Goal: Information Seeking & Learning: Find contact information

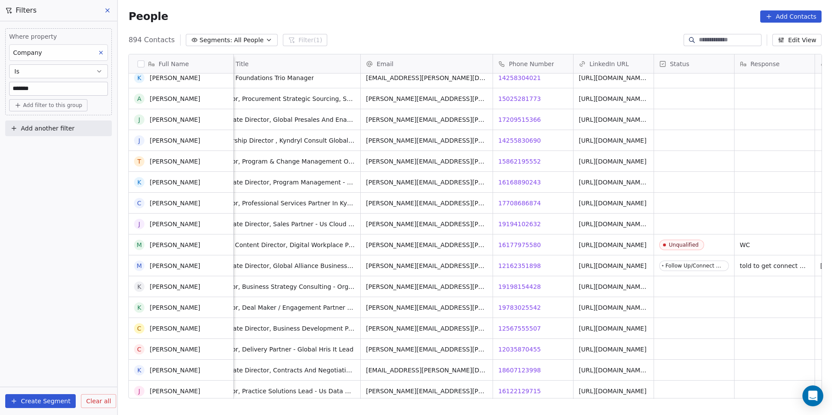
scroll to position [5836, 0]
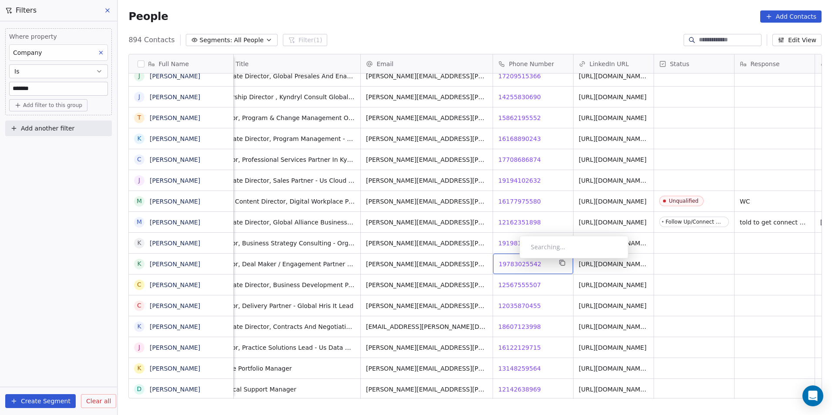
click at [513, 261] on span "19783025542" at bounding box center [520, 264] width 43 height 9
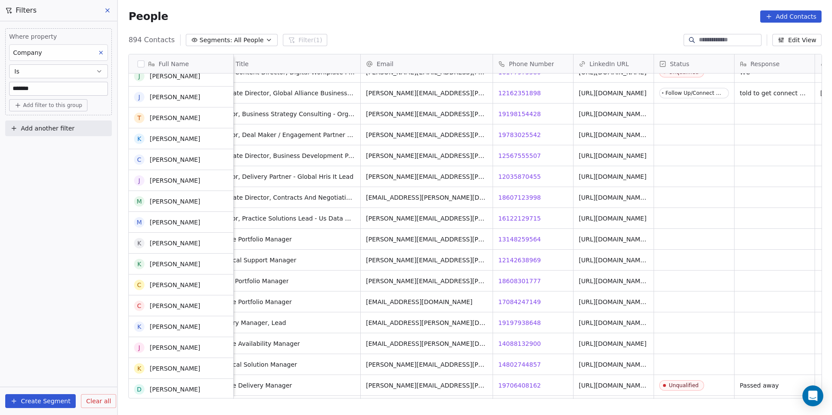
scroll to position [5966, 0]
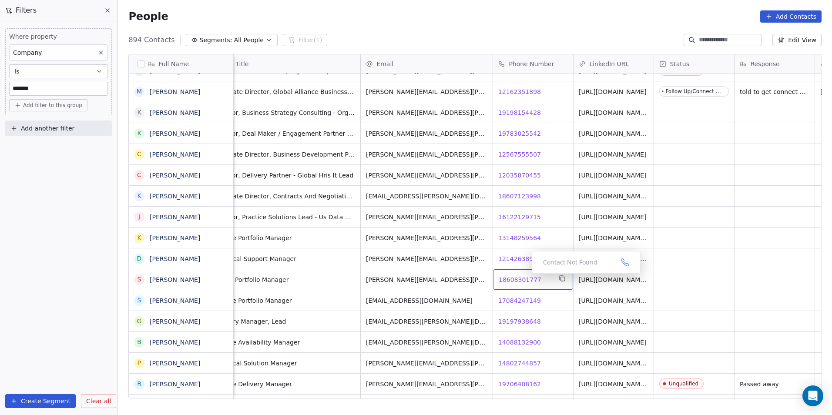
click at [525, 276] on span "18608301777" at bounding box center [520, 279] width 43 height 9
click at [532, 305] on html "DS Technologies Inc Contacts People Marketing Workflows Campaigns Sales Pipelin…" at bounding box center [416, 207] width 832 height 415
click at [518, 296] on span "17084247149" at bounding box center [520, 300] width 43 height 9
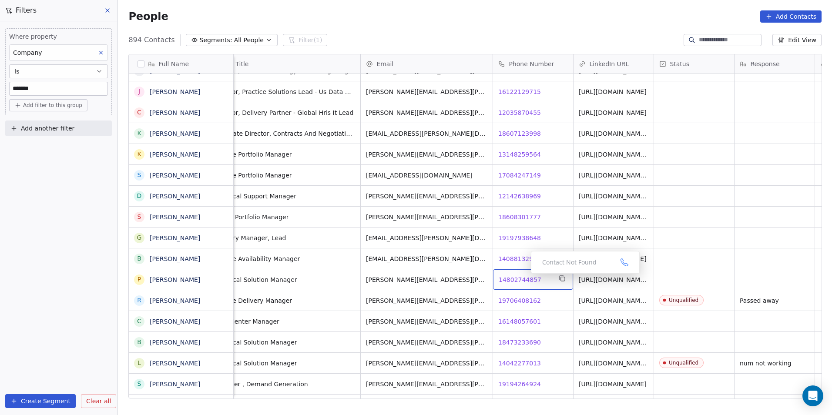
click at [524, 276] on span "14802744857" at bounding box center [520, 279] width 43 height 9
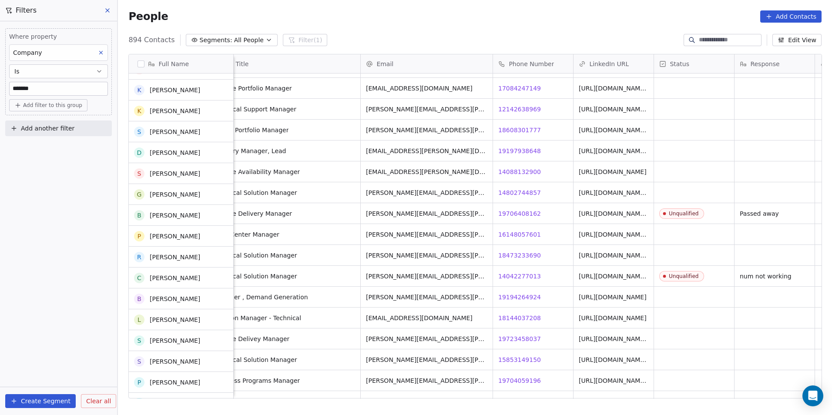
scroll to position [6053, 0]
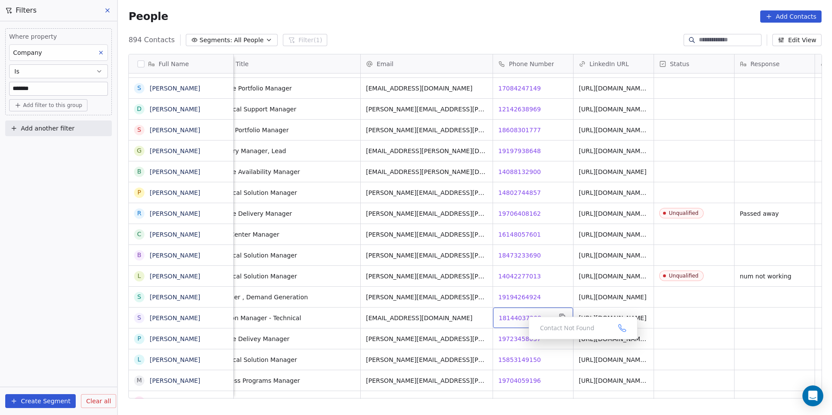
click at [515, 318] on span "18144037208" at bounding box center [520, 318] width 43 height 9
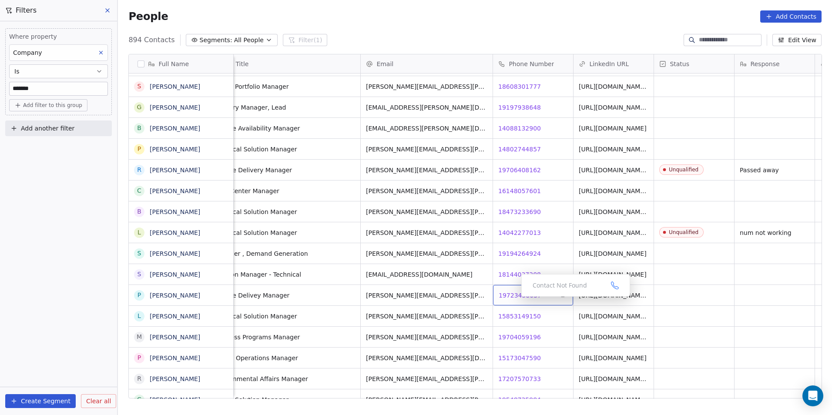
click at [520, 291] on span "19723458037" at bounding box center [520, 295] width 43 height 9
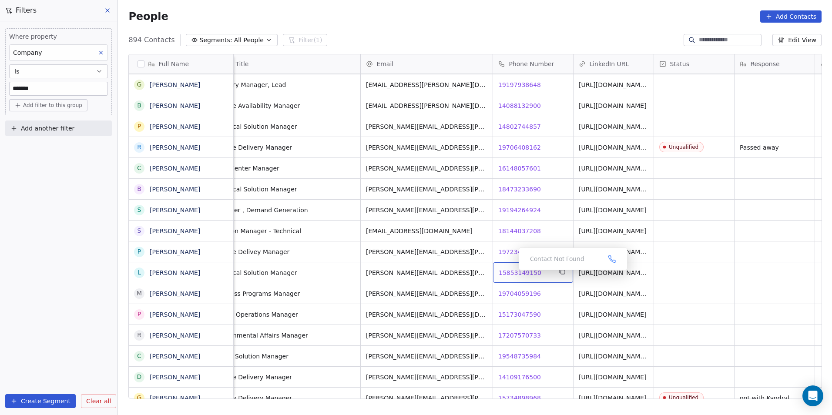
click at [512, 272] on span "15853149150" at bounding box center [520, 272] width 43 height 9
click at [518, 294] on span "19704059196" at bounding box center [520, 293] width 43 height 9
click at [440, 5] on div "People Add Contacts" at bounding box center [475, 16] width 714 height 33
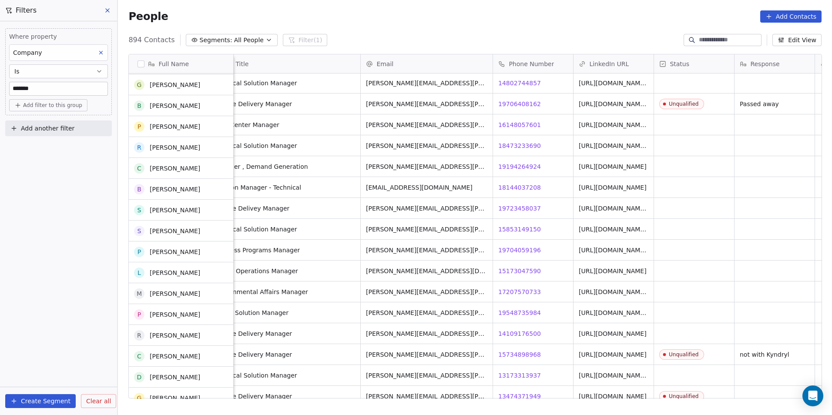
scroll to position [6184, 0]
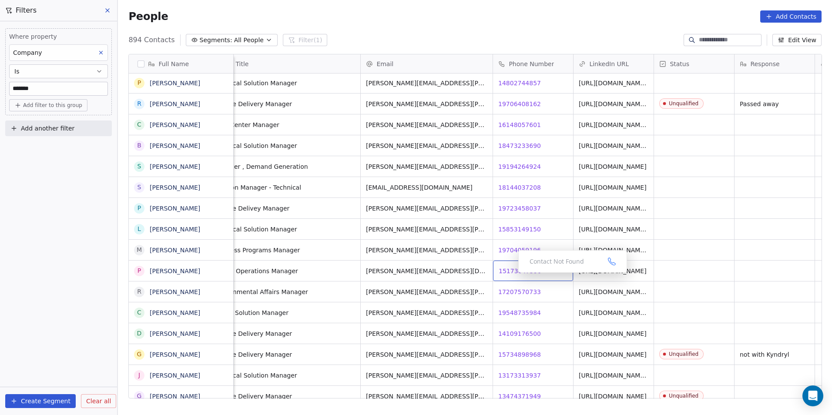
click at [521, 271] on body "DS Technologies Inc Contacts People Marketing Workflows Campaigns Sales Pipelin…" at bounding box center [416, 207] width 832 height 415
click at [515, 272] on span "15173047590" at bounding box center [520, 271] width 43 height 9
click at [510, 290] on span "17207570733" at bounding box center [520, 292] width 43 height 9
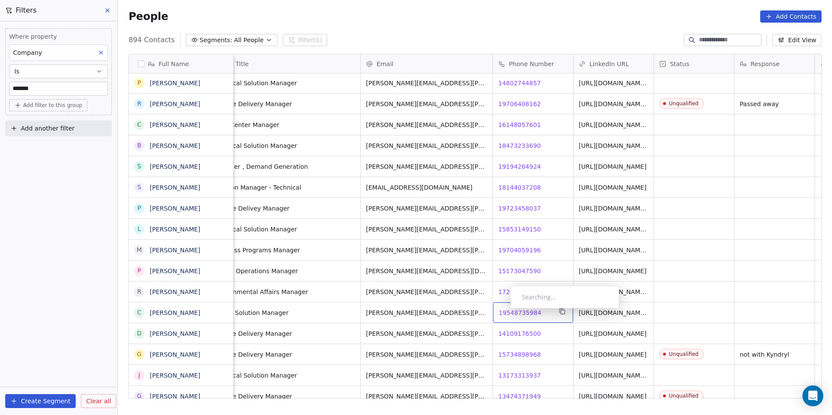
click at [503, 311] on span "19548735984" at bounding box center [520, 313] width 43 height 9
click at [514, 333] on html "DS Technologies Inc Contacts People Marketing Workflows Campaigns Sales Pipelin…" at bounding box center [416, 207] width 832 height 415
click at [518, 331] on span "14109176500" at bounding box center [520, 333] width 43 height 9
click at [513, 349] on html "DS Technologies Inc Contacts People Marketing Workflows Campaigns Sales Pipelin…" at bounding box center [416, 207] width 832 height 415
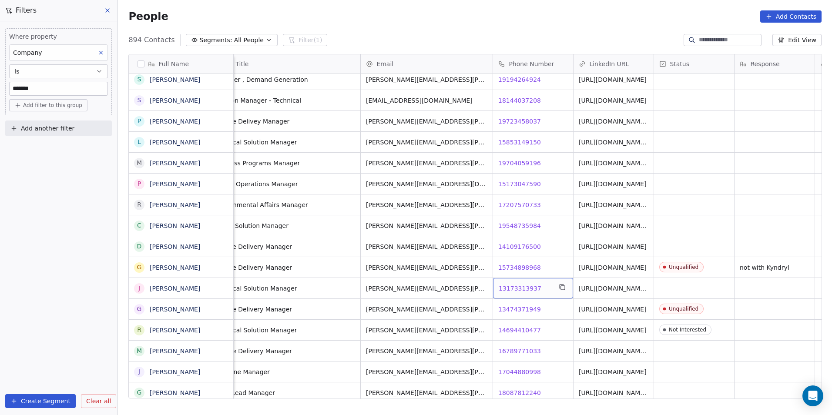
click at [519, 287] on span "13173313937" at bounding box center [520, 288] width 43 height 9
click at [528, 287] on input "**********" at bounding box center [532, 288] width 77 height 17
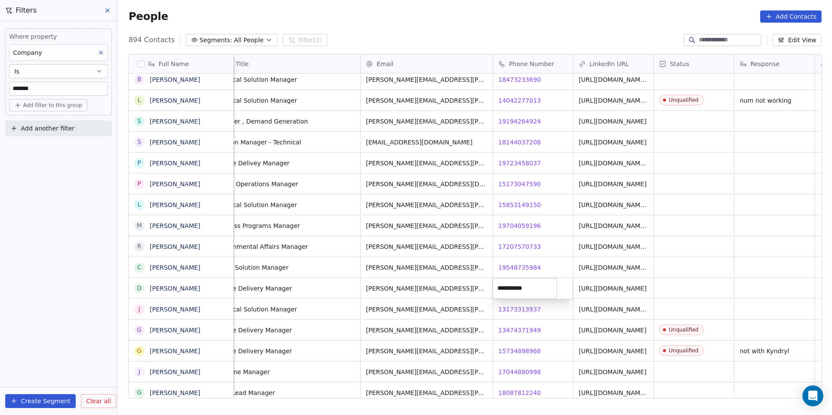
click at [552, 331] on html "DS Technologies Inc Contacts People Marketing Workflows Campaigns Sales Pipelin…" at bounding box center [416, 207] width 832 height 415
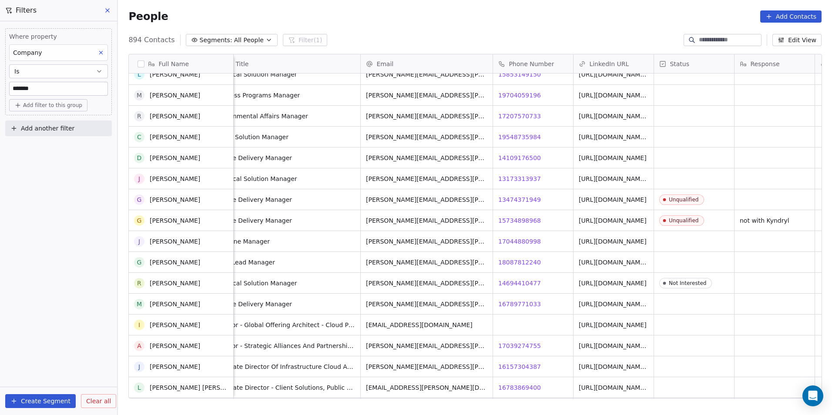
scroll to position [6488, 0]
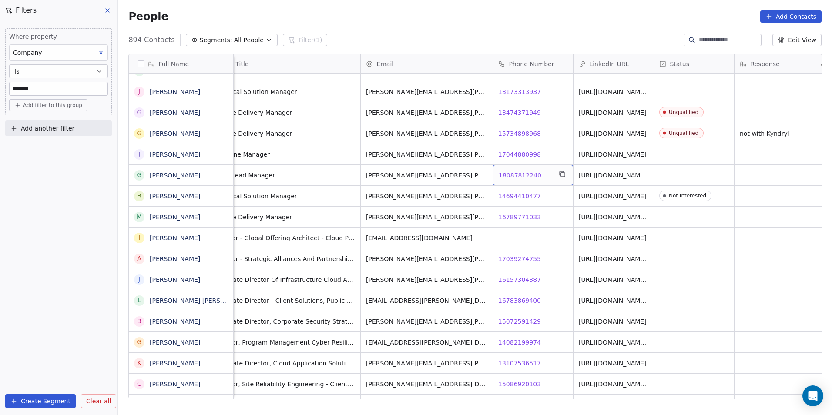
click at [509, 173] on span "18087812240" at bounding box center [520, 175] width 43 height 9
click at [511, 213] on span "16789771033" at bounding box center [520, 217] width 43 height 9
click at [509, 261] on span "17039274755" at bounding box center [520, 259] width 43 height 9
click at [515, 278] on span "16157304387" at bounding box center [520, 279] width 43 height 9
click at [502, 302] on span "16783869400" at bounding box center [520, 300] width 43 height 9
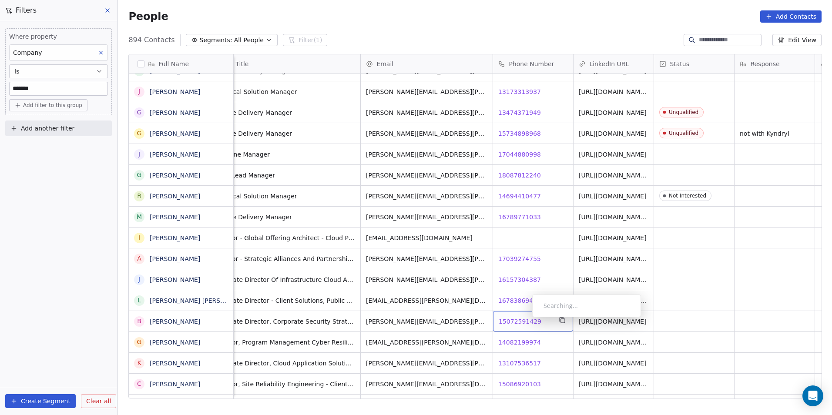
click at [525, 319] on span "15072591429" at bounding box center [520, 321] width 43 height 9
click at [513, 349] on html "DS Technologies Inc Contacts People Marketing Workflows Campaigns Sales Pipelin…" at bounding box center [416, 207] width 832 height 415
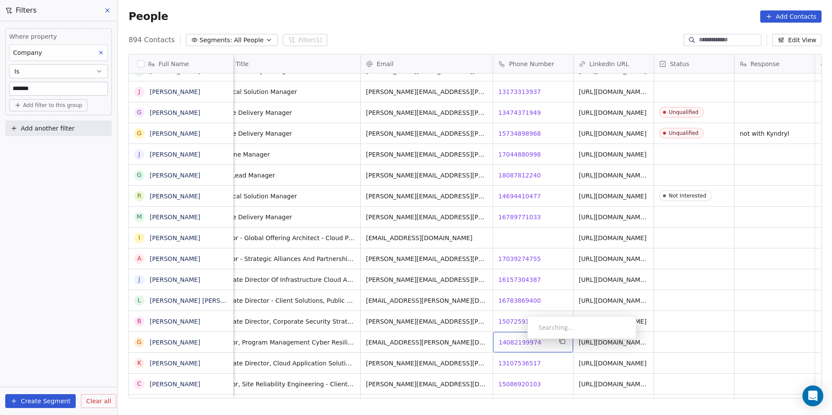
click at [520, 341] on span "14082199974" at bounding box center [520, 342] width 43 height 9
click at [518, 339] on span "13107536517" at bounding box center [520, 342] width 43 height 9
click at [526, 369] on html "DS Technologies Inc Contacts People Marketing Workflows Campaigns Sales Pipelin…" at bounding box center [416, 207] width 832 height 415
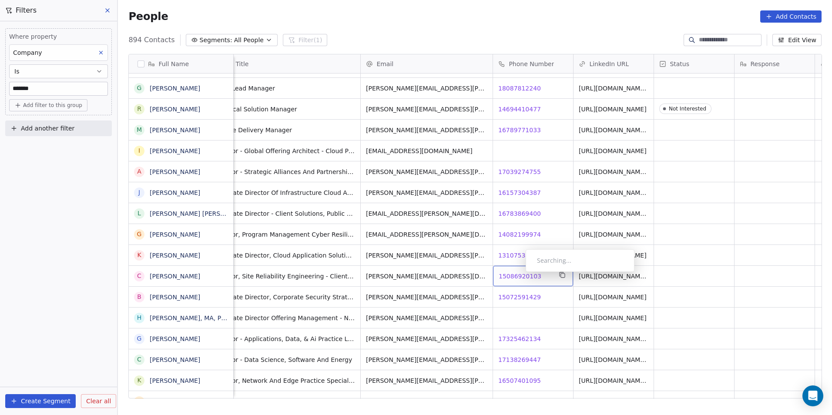
click at [519, 274] on span "15086920103" at bounding box center [520, 276] width 43 height 9
click at [506, 274] on span "15072591429" at bounding box center [520, 276] width 43 height 9
click at [529, 295] on html "DS Technologies Inc Contacts People Marketing Workflows Campaigns Sales Pipelin…" at bounding box center [416, 207] width 832 height 415
click at [528, 295] on span "13107536517" at bounding box center [520, 297] width 43 height 9
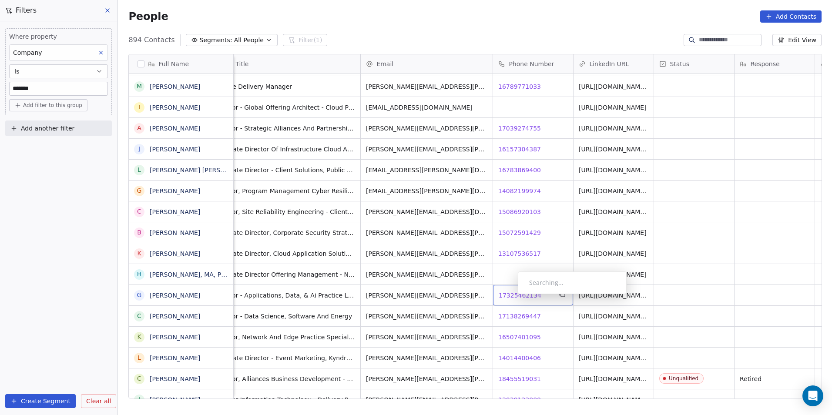
click at [511, 296] on span "17325462134" at bounding box center [520, 295] width 43 height 9
click at [513, 315] on span "17138269447" at bounding box center [520, 316] width 43 height 9
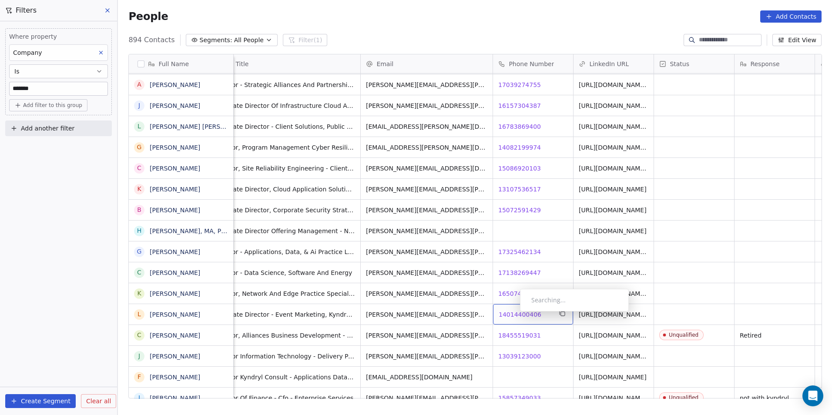
click at [513, 314] on span "14014400406" at bounding box center [520, 314] width 43 height 9
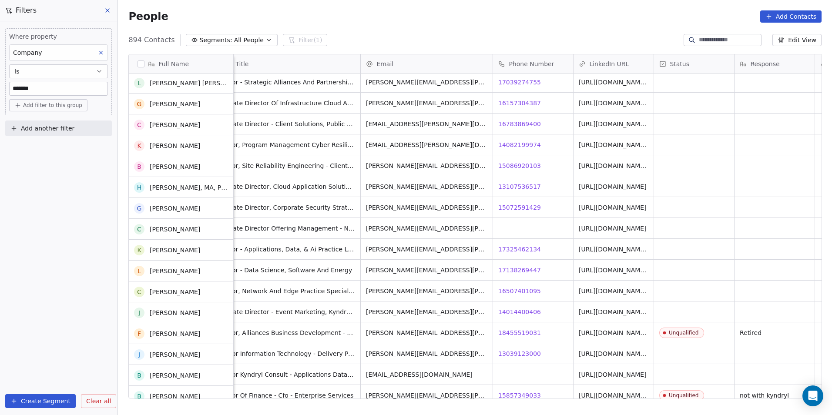
scroll to position [6706, 0]
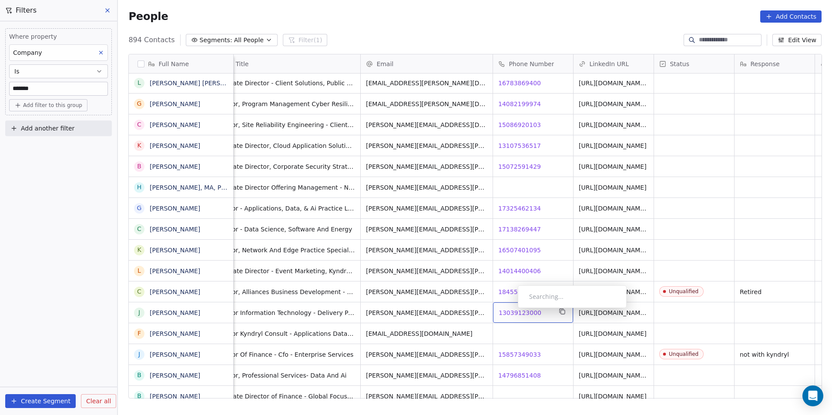
click at [511, 310] on span "13039123000" at bounding box center [520, 313] width 43 height 9
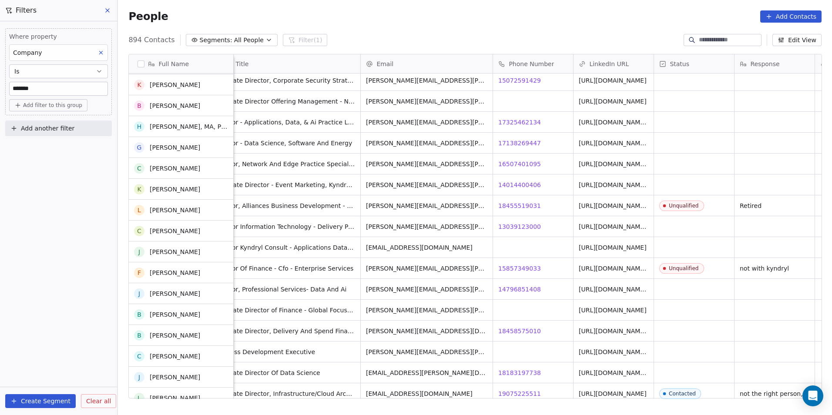
scroll to position [0, 0]
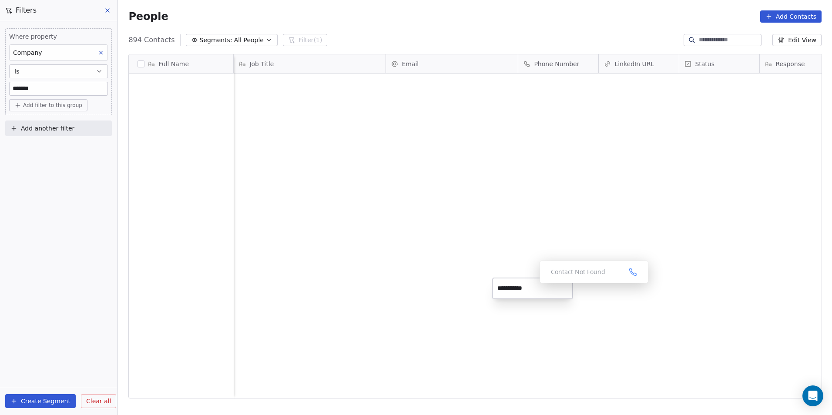
scroll to position [359, 708]
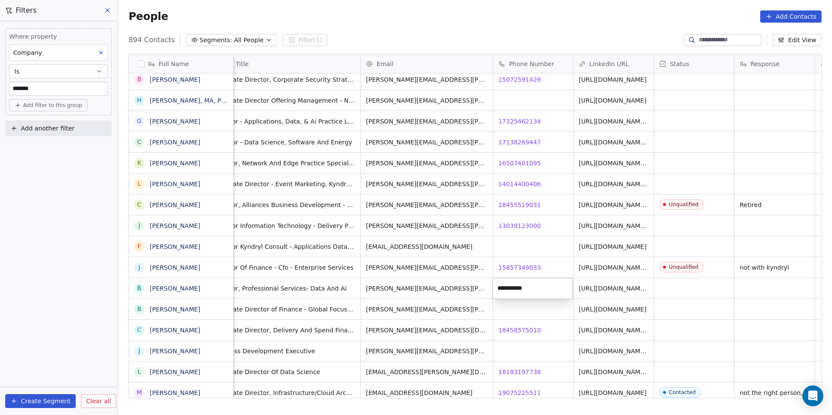
click at [517, 326] on html "DS Technologies Inc Contacts People Marketing Workflows Campaigns Sales Pipelin…" at bounding box center [416, 207] width 832 height 415
click at [517, 326] on span "18458575010" at bounding box center [520, 330] width 43 height 9
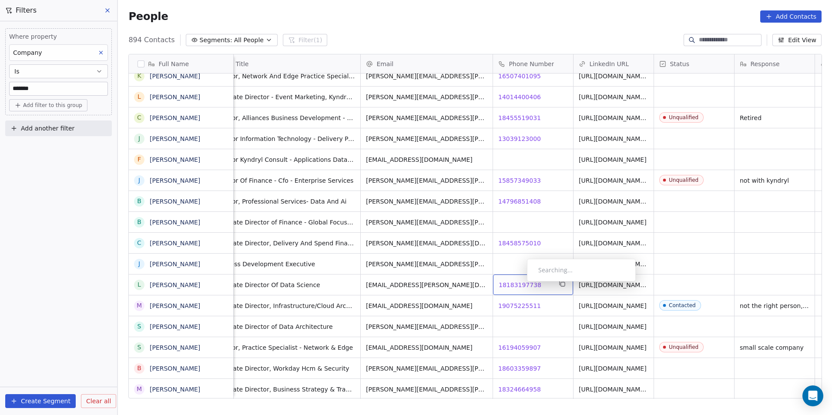
click at [520, 284] on span "18183197738" at bounding box center [520, 285] width 43 height 9
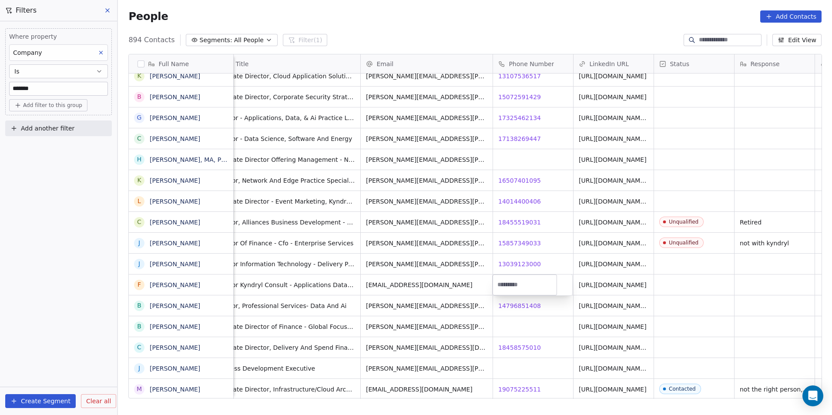
click at [548, 266] on html "DS Technologies Inc Contacts People Marketing Workflows Campaigns Sales Pipelin…" at bounding box center [416, 207] width 832 height 415
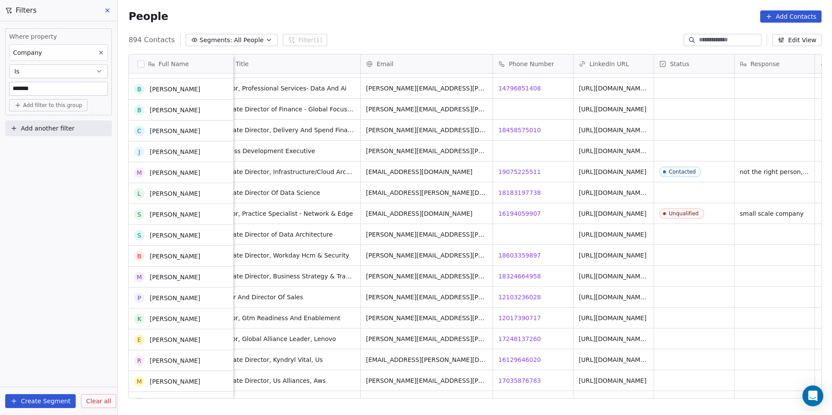
scroll to position [7097, 0]
click at [514, 255] on span "18603359897" at bounding box center [520, 255] width 43 height 9
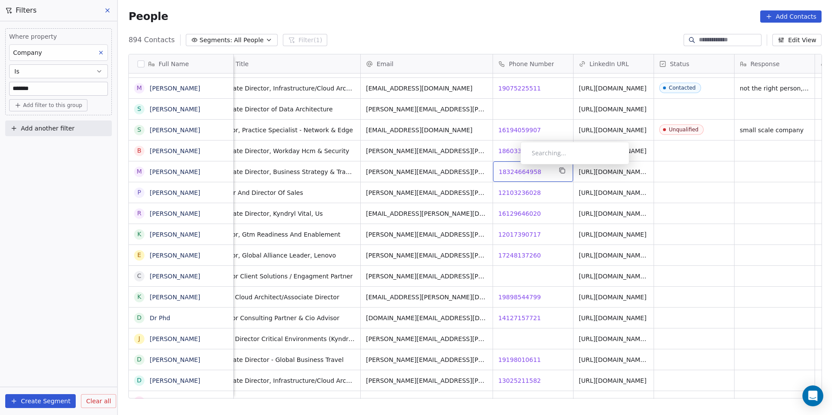
click at [513, 168] on span "18324664958" at bounding box center [520, 172] width 43 height 9
click at [520, 190] on body "DS Technologies Inc Contacts People Marketing Workflows Campaigns Sales Pipelin…" at bounding box center [416, 207] width 832 height 415
click at [520, 190] on span "12103236028" at bounding box center [520, 192] width 43 height 9
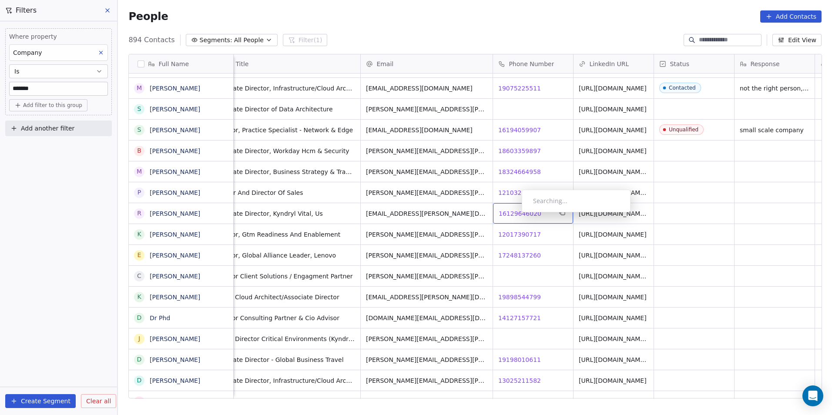
click at [515, 215] on span "16129646020" at bounding box center [520, 213] width 43 height 9
click at [515, 215] on input "**********" at bounding box center [532, 213] width 77 height 17
click at [506, 236] on html "DS Technologies Inc Contacts People Marketing Workflows Campaigns Sales Pipelin…" at bounding box center [416, 207] width 832 height 415
click at [513, 232] on span "12017390717" at bounding box center [520, 234] width 43 height 9
click at [530, 249] on html "DS Technologies Inc Contacts People Marketing Workflows Campaigns Sales Pipelin…" at bounding box center [416, 207] width 832 height 415
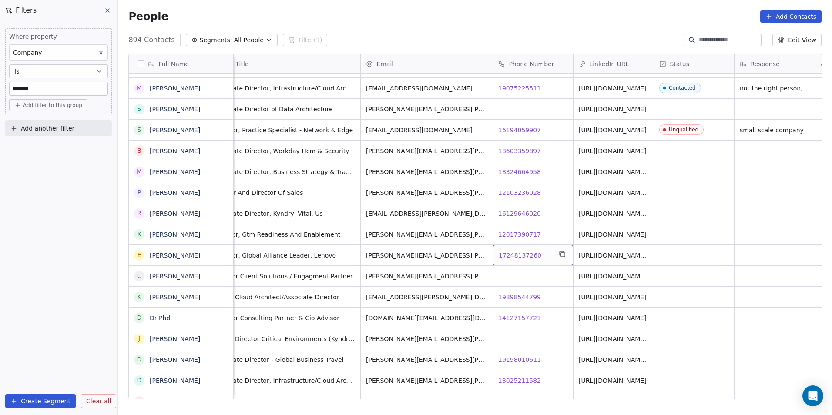
click at [526, 254] on span "17248137260" at bounding box center [520, 255] width 43 height 9
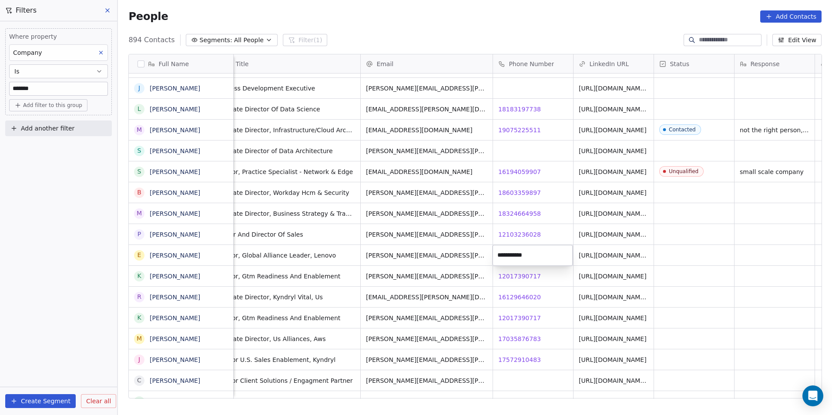
click at [523, 254] on input "**********" at bounding box center [532, 255] width 77 height 17
click at [558, 279] on html "DS Technologies Inc Contacts People Marketing Workflows Campaigns Sales Pipelin…" at bounding box center [416, 207] width 832 height 415
click at [525, 273] on span "12017390717" at bounding box center [520, 276] width 43 height 9
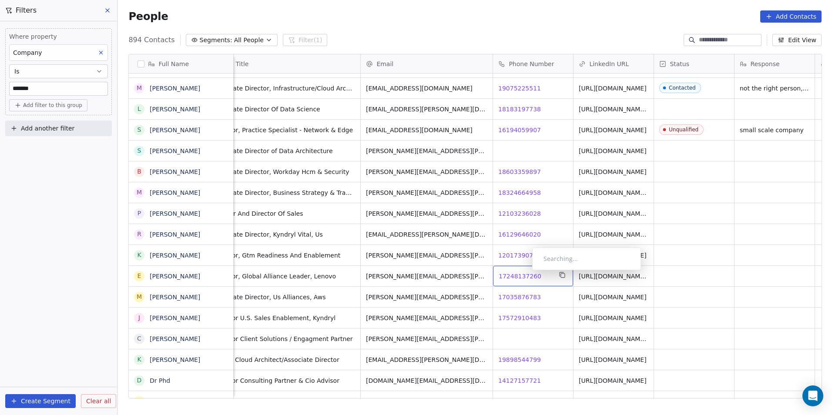
click at [525, 272] on span "17248137260" at bounding box center [520, 276] width 43 height 9
click at [522, 297] on span "17035876783" at bounding box center [520, 297] width 43 height 9
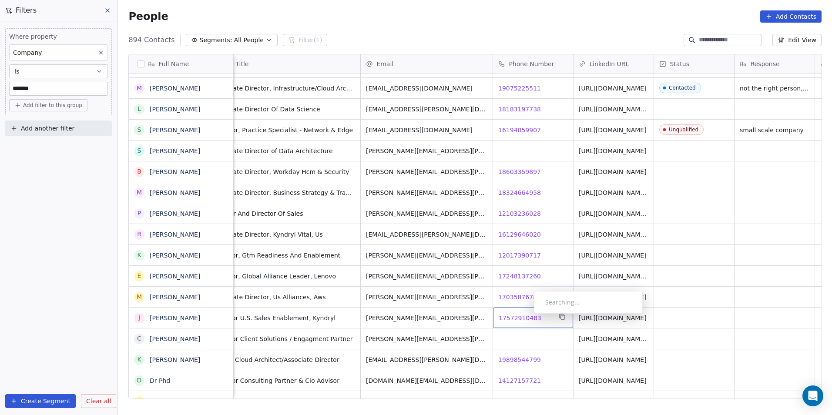
click at [527, 316] on span "17572910483" at bounding box center [520, 318] width 43 height 9
click at [516, 352] on div "Searching..." at bounding box center [569, 342] width 109 height 23
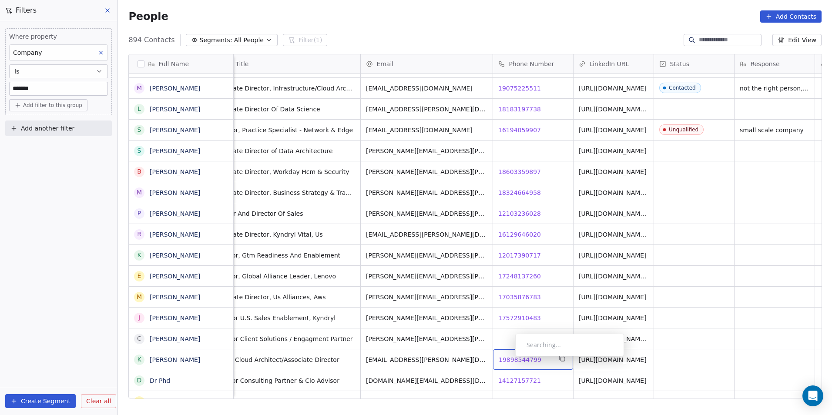
click at [508, 359] on span "19898544799" at bounding box center [520, 360] width 43 height 9
click at [621, 360] on link "[URL][DOMAIN_NAME]" at bounding box center [613, 359] width 68 height 7
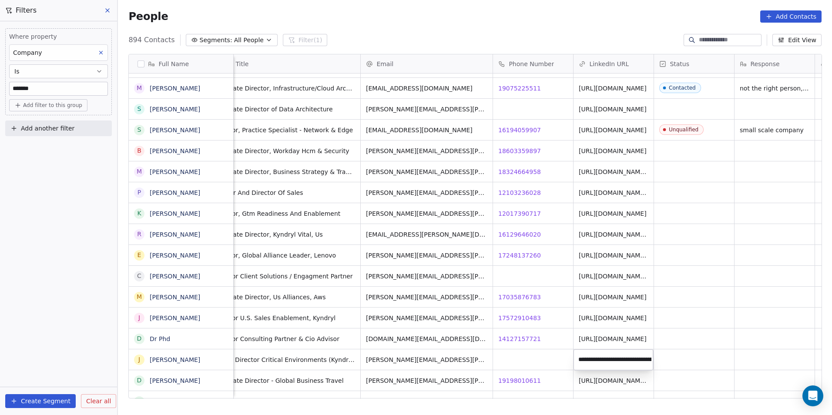
scroll to position [0, 81]
click at [518, 356] on html "DS Technologies Inc Contacts People Marketing Workflows Campaigns Sales Pipelin…" at bounding box center [416, 207] width 832 height 415
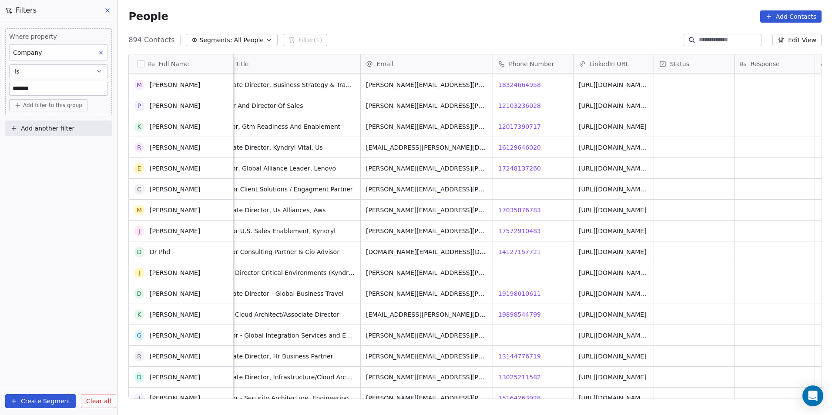
scroll to position [7228, 0]
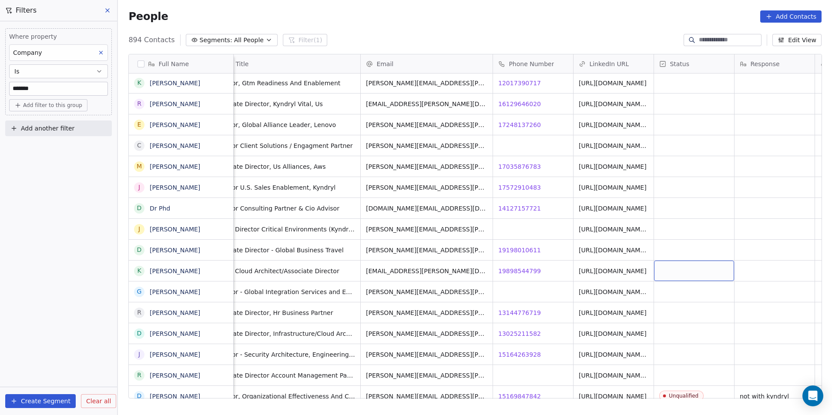
click at [681, 270] on div "grid" at bounding box center [694, 271] width 80 height 20
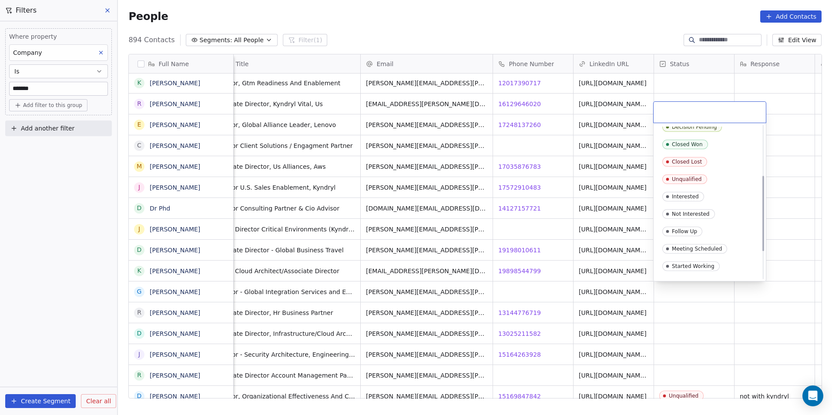
scroll to position [131, 0]
click at [689, 218] on div "Not Interested" at bounding box center [709, 212] width 105 height 14
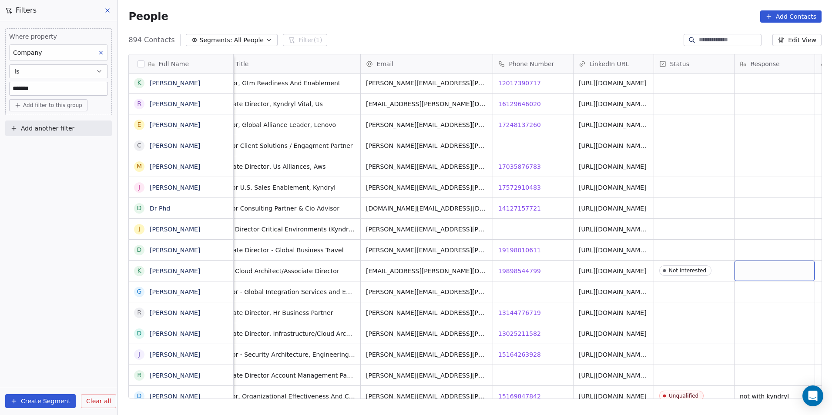
click at [758, 274] on div "grid" at bounding box center [775, 271] width 80 height 20
type textarea "**********"
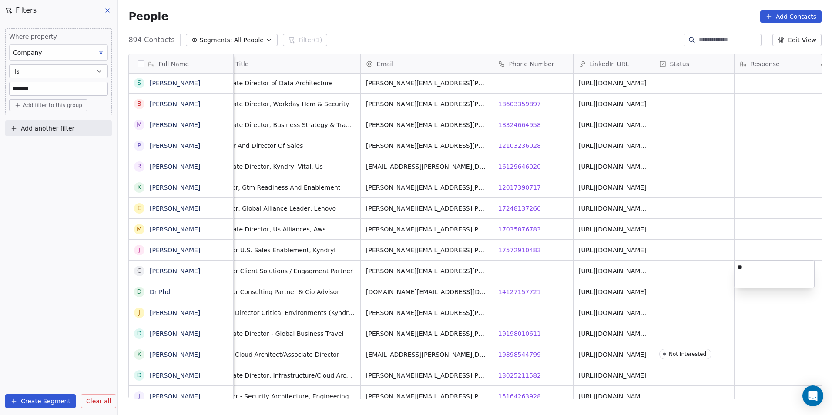
type textarea "***"
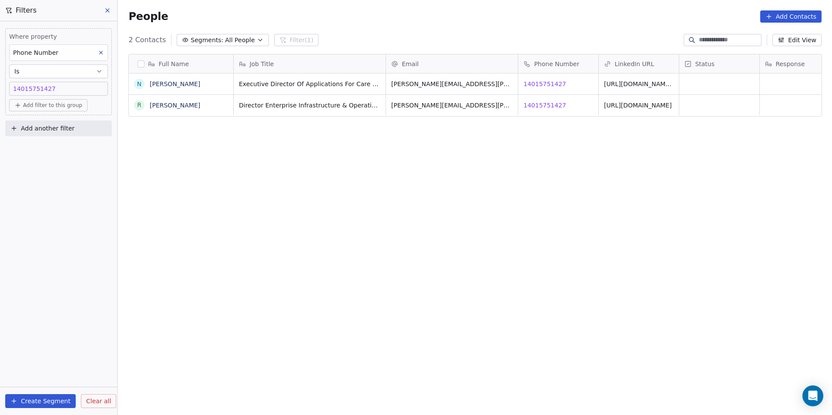
scroll to position [359, 708]
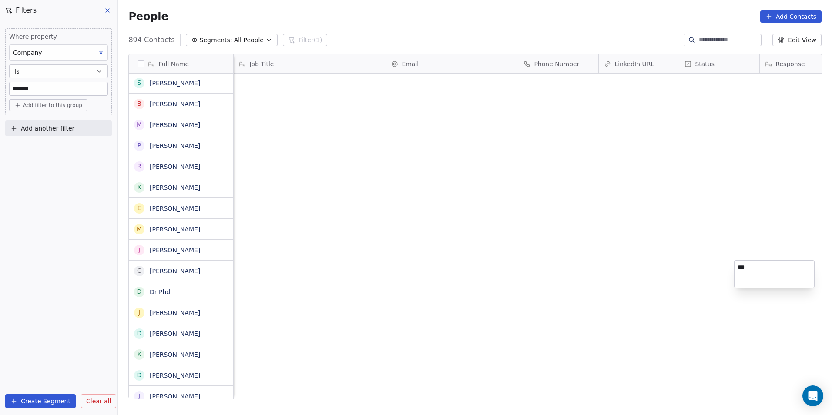
scroll to position [359, 708]
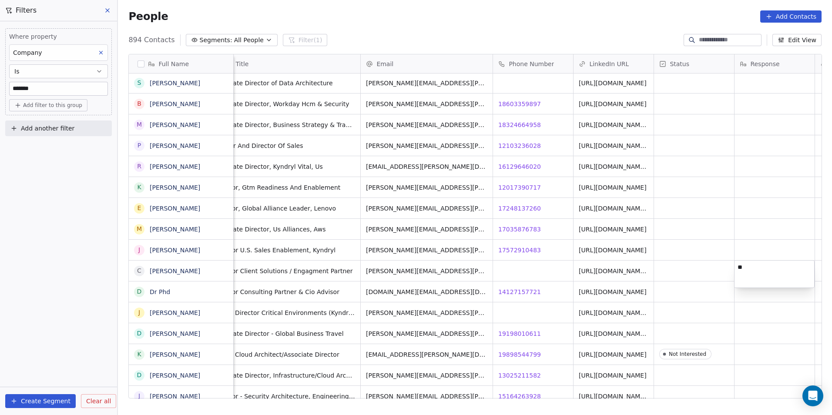
type textarea "*"
click at [756, 343] on html "DS Technologies Inc Contacts People Marketing Workflows Campaigns Sales Pipelin…" at bounding box center [416, 207] width 832 height 415
click at [754, 349] on div "grid" at bounding box center [775, 354] width 80 height 20
click at [758, 354] on textarea "**********" at bounding box center [774, 357] width 79 height 27
click at [755, 357] on textarea "**********" at bounding box center [774, 357] width 79 height 27
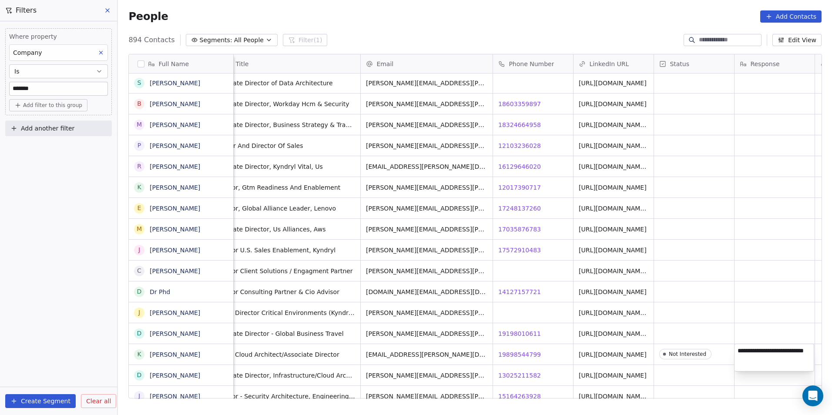
click at [755, 358] on textarea "**********" at bounding box center [774, 357] width 79 height 27
type textarea "**********"
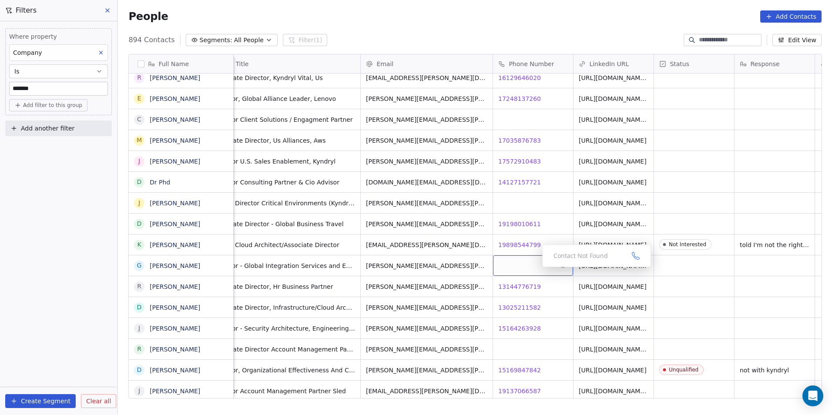
click at [530, 268] on div "grid" at bounding box center [533, 265] width 80 height 20
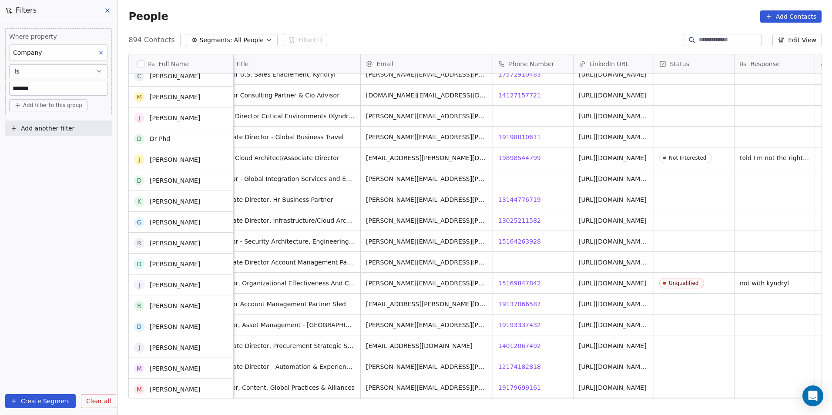
scroll to position [7446, 0]
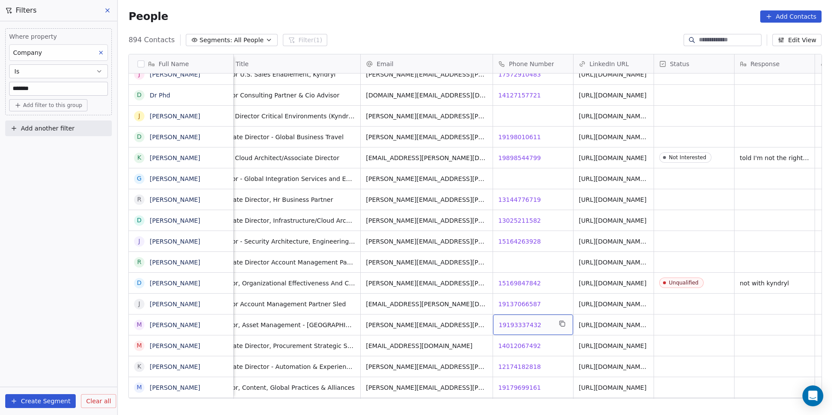
click at [515, 325] on span "19193337432" at bounding box center [520, 325] width 43 height 9
click at [529, 281] on span "15169847842" at bounding box center [520, 283] width 43 height 9
click at [520, 325] on span "19193337432" at bounding box center [520, 325] width 43 height 9
click at [530, 346] on span "14012067492" at bounding box center [520, 346] width 43 height 9
click at [561, 367] on html "DS Technologies Inc Contacts People Marketing Workflows Campaigns Sales Pipelin…" at bounding box center [416, 207] width 832 height 415
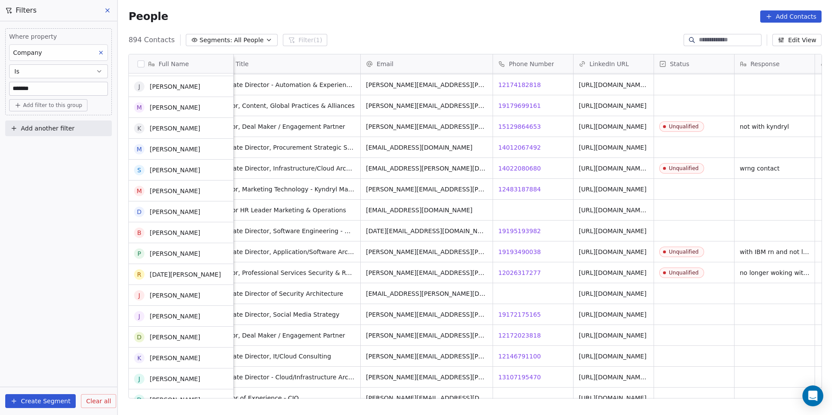
scroll to position [7707, 0]
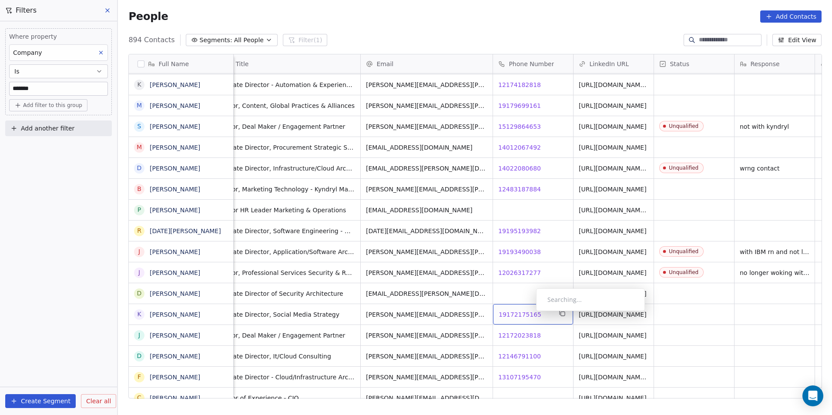
click at [529, 313] on span "19172175165" at bounding box center [520, 314] width 43 height 9
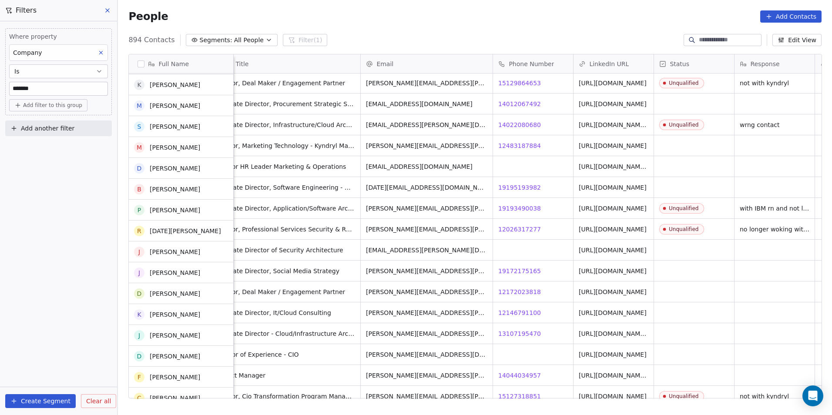
scroll to position [7750, 0]
